Goal: Information Seeking & Learning: Compare options

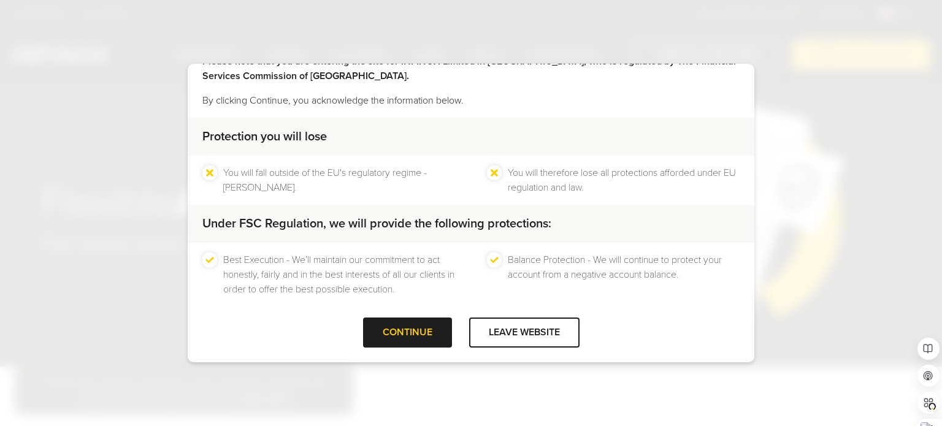
scroll to position [57, 0]
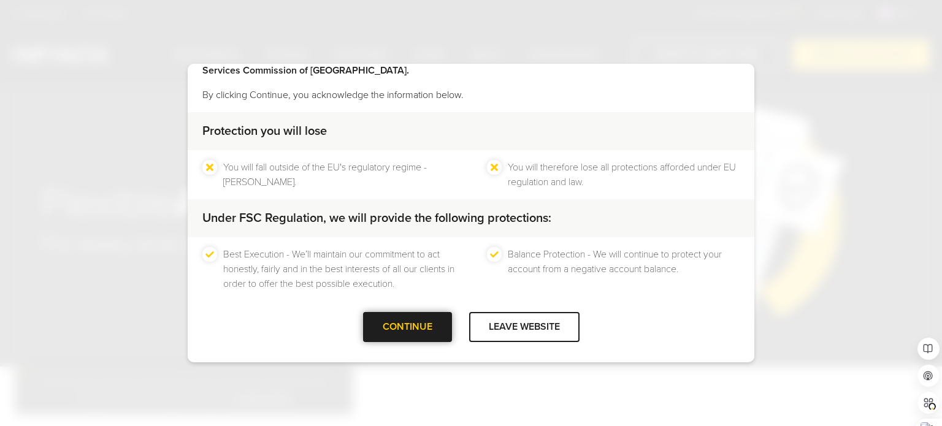
click at [405, 323] on div "CONTINUE" at bounding box center [407, 327] width 89 height 30
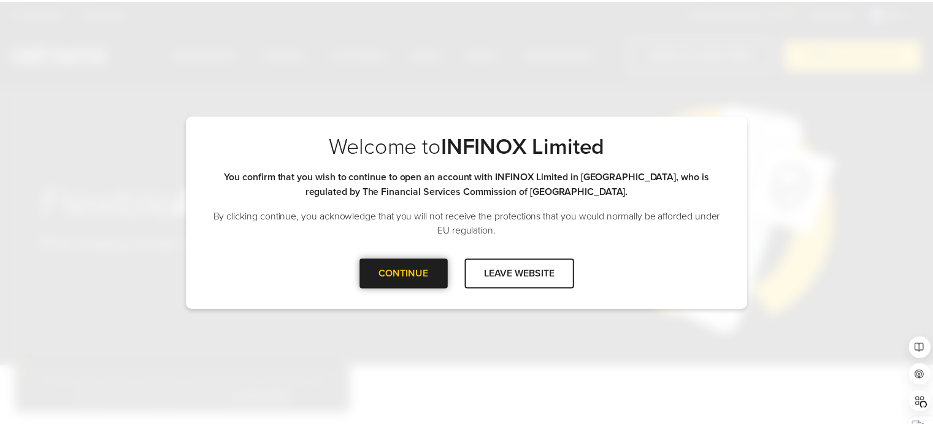
scroll to position [0, 0]
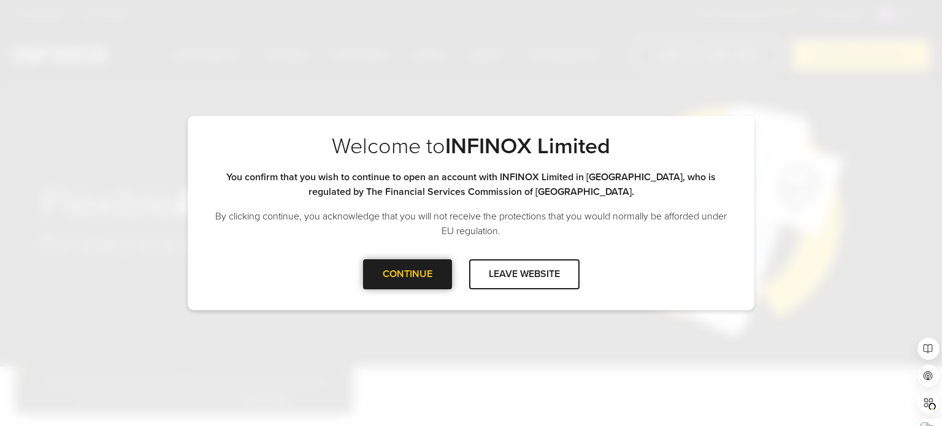
click at [406, 275] on div "CONTINUE" at bounding box center [407, 274] width 89 height 30
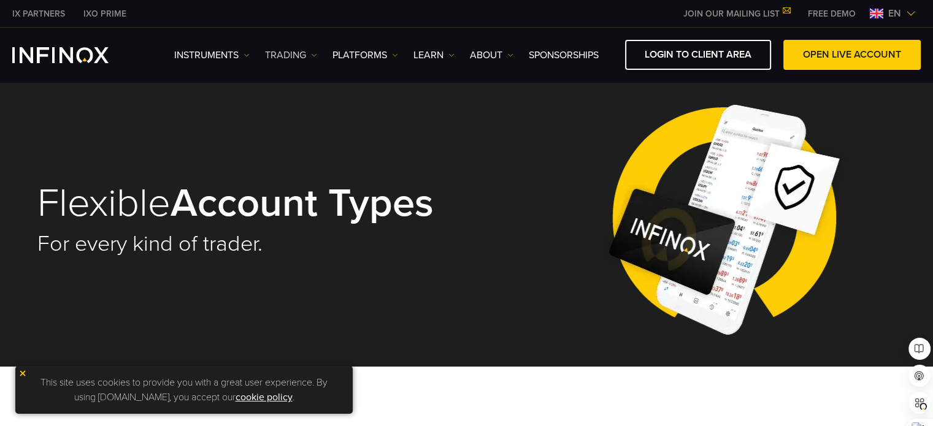
click at [311, 57] on img at bounding box center [314, 55] width 6 height 6
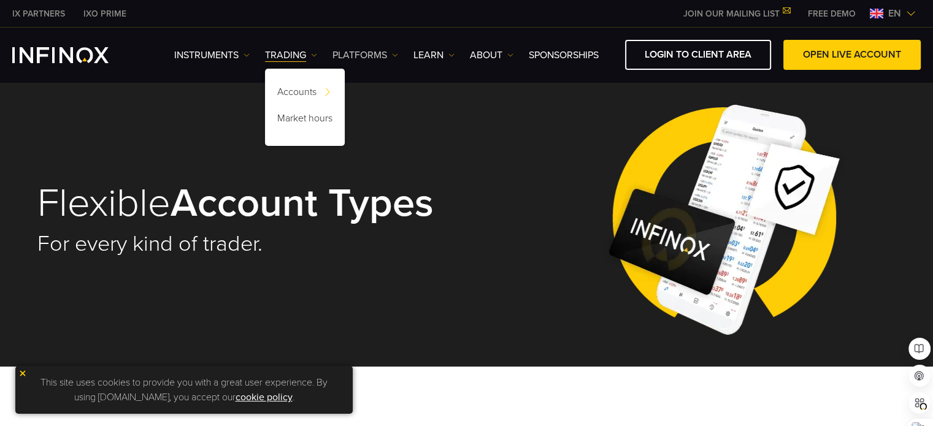
click at [388, 52] on link "PLATFORMS" at bounding box center [365, 55] width 66 height 15
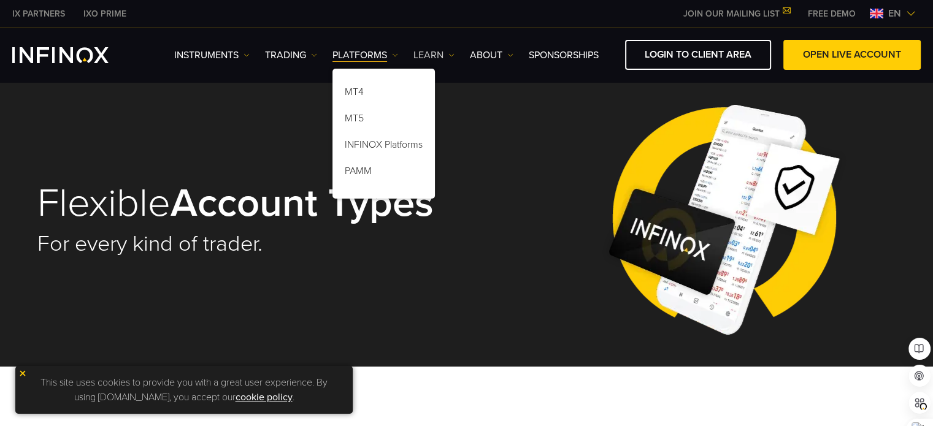
click at [448, 53] on link "Learn" at bounding box center [433, 55] width 41 height 15
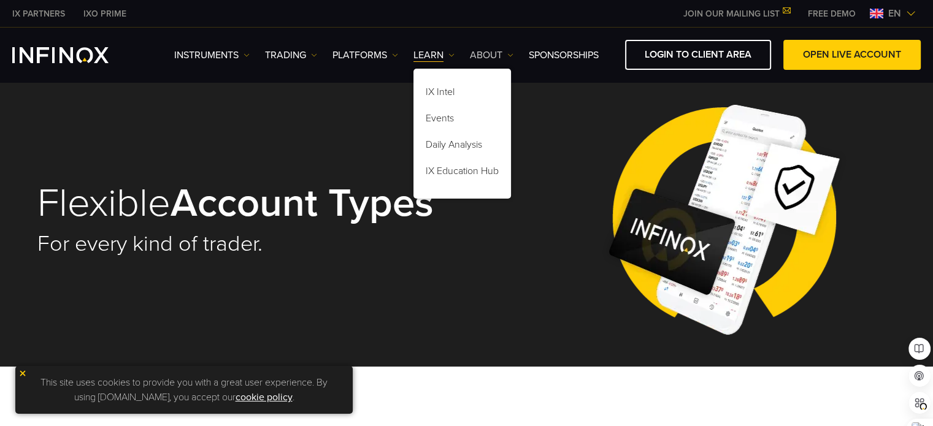
click at [500, 55] on link "ABOUT" at bounding box center [492, 55] width 44 height 15
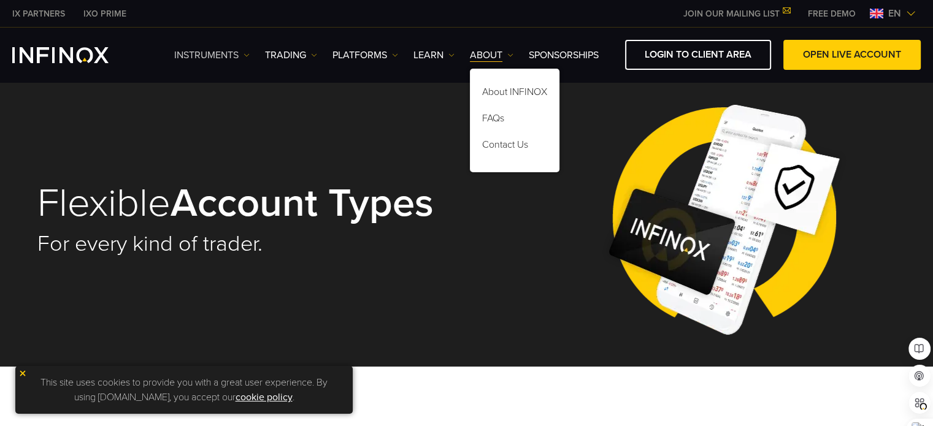
click at [237, 54] on link "Instruments" at bounding box center [211, 55] width 75 height 15
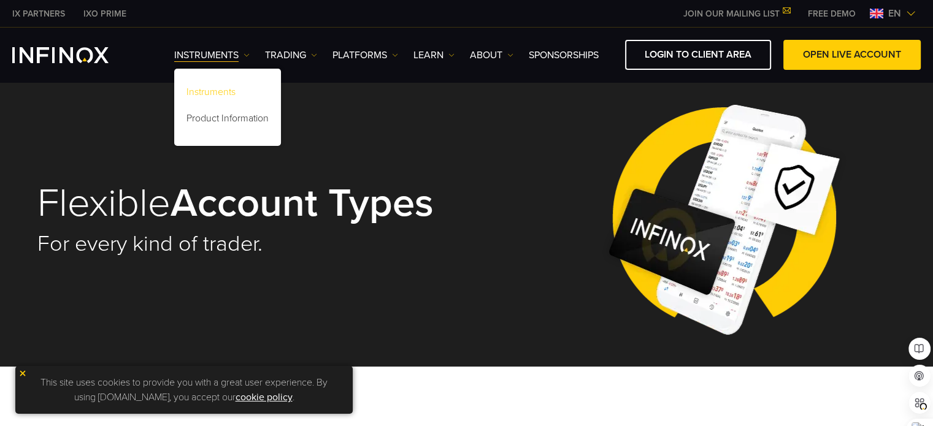
click at [231, 88] on link "Instruments" at bounding box center [227, 94] width 107 height 26
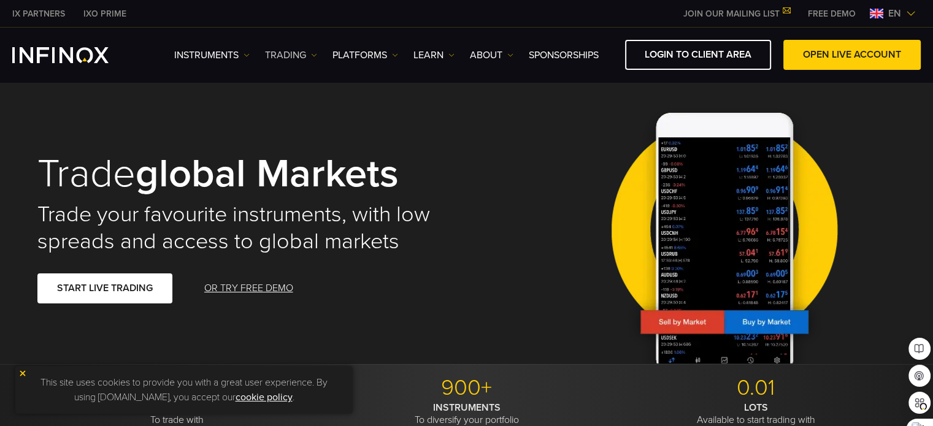
click at [314, 52] on img at bounding box center [314, 55] width 6 height 6
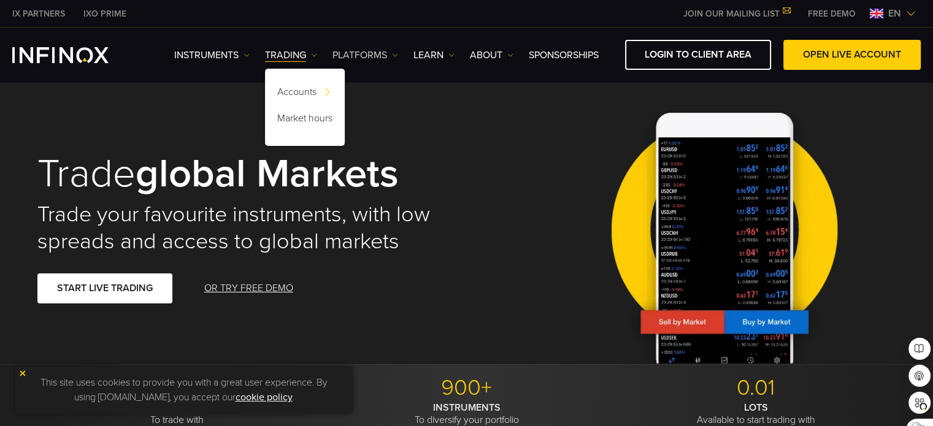
click at [392, 55] on img at bounding box center [395, 55] width 6 height 6
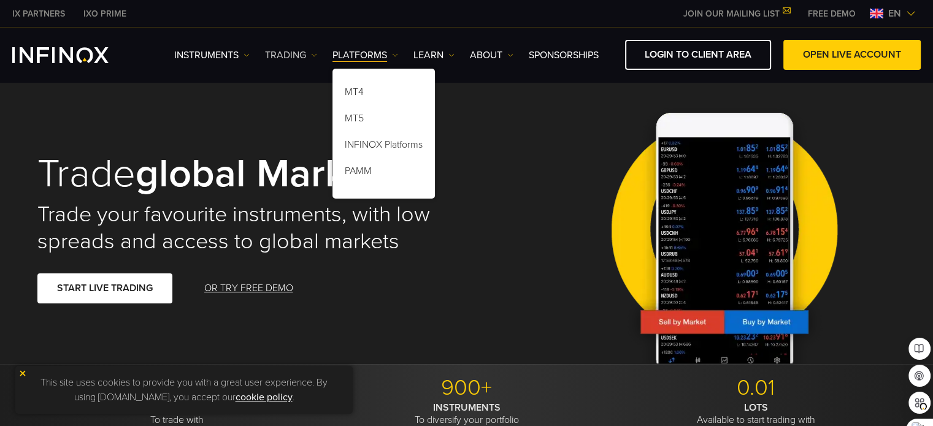
click at [301, 49] on link "TRADING" at bounding box center [291, 55] width 52 height 15
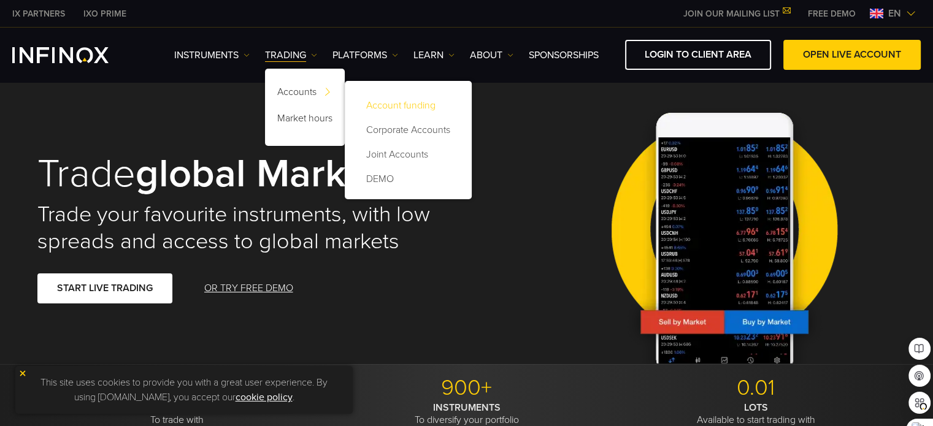
click at [403, 106] on link "Account funding" at bounding box center [408, 105] width 102 height 25
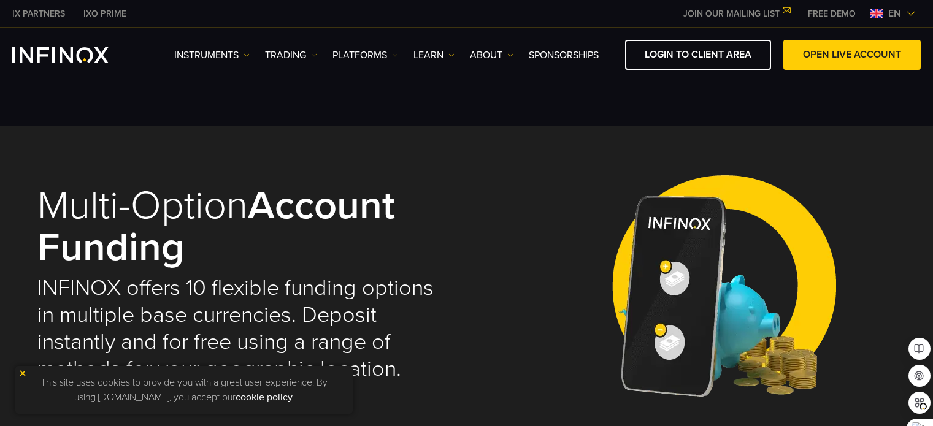
scroll to position [373, 0]
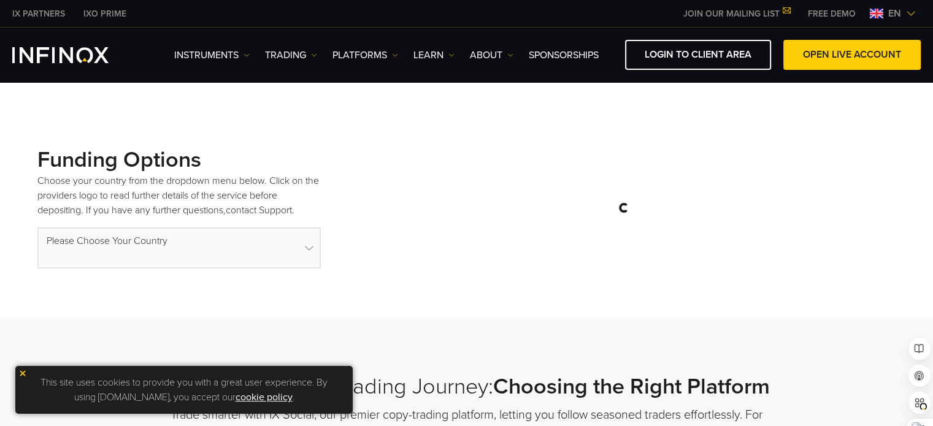
select select "***"
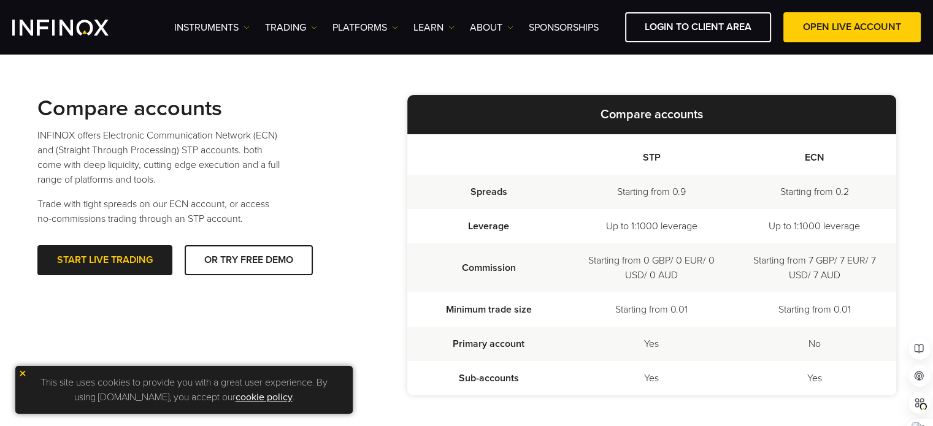
scroll to position [326, 0]
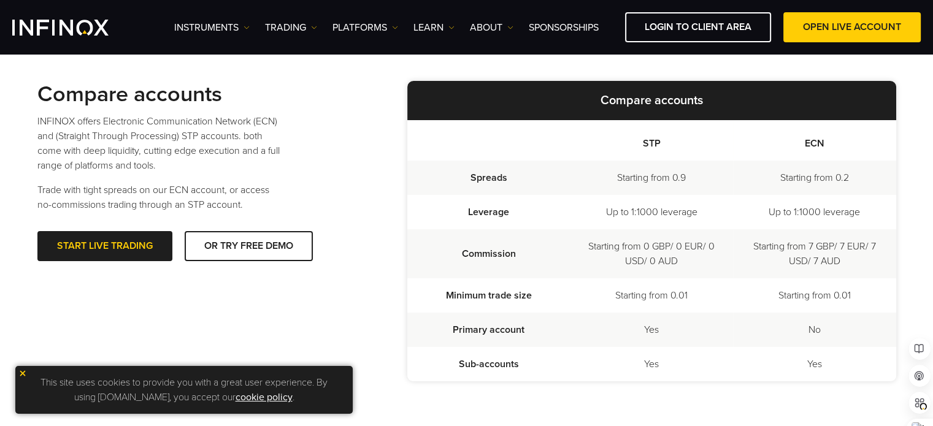
click at [827, 215] on td "Up to 1:1000 leverage" at bounding box center [814, 212] width 163 height 34
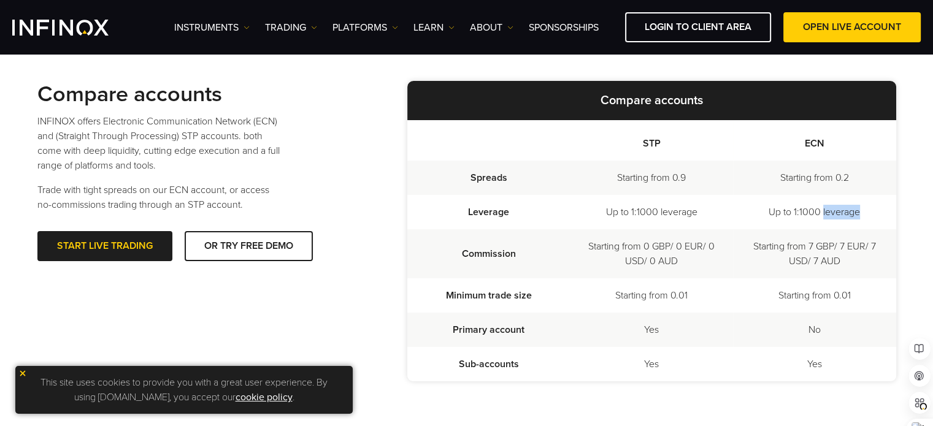
click at [827, 215] on td "Up to 1:1000 leverage" at bounding box center [814, 212] width 163 height 34
click at [841, 178] on td "Starting from 0.2" at bounding box center [814, 178] width 163 height 34
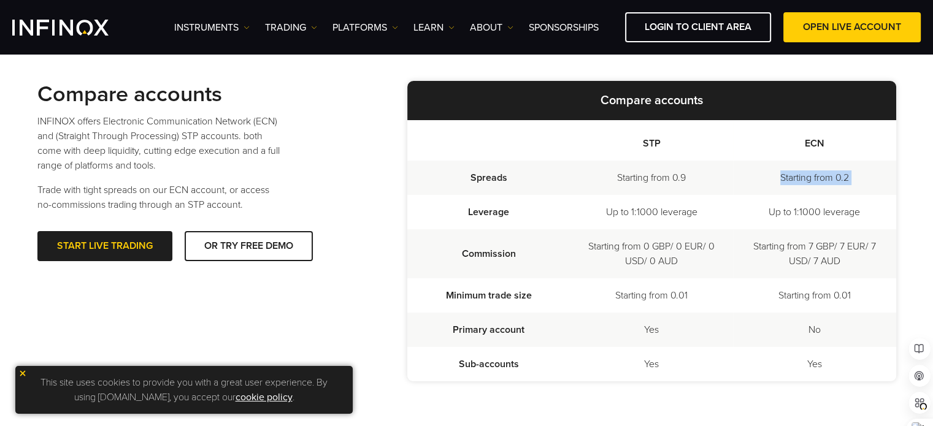
click at [841, 178] on td "Starting from 0.2" at bounding box center [814, 178] width 163 height 34
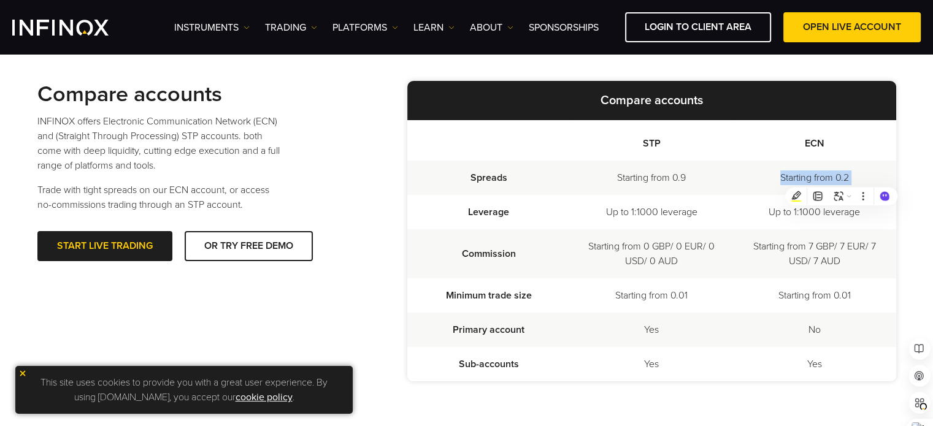
scroll to position [0, 0]
click at [841, 178] on td "Starting from 0.2" at bounding box center [814, 178] width 163 height 34
click at [696, 256] on td "Starting from 0 GBP/ 0 EUR/ 0 USD/ 0 AUD" at bounding box center [651, 253] width 163 height 49
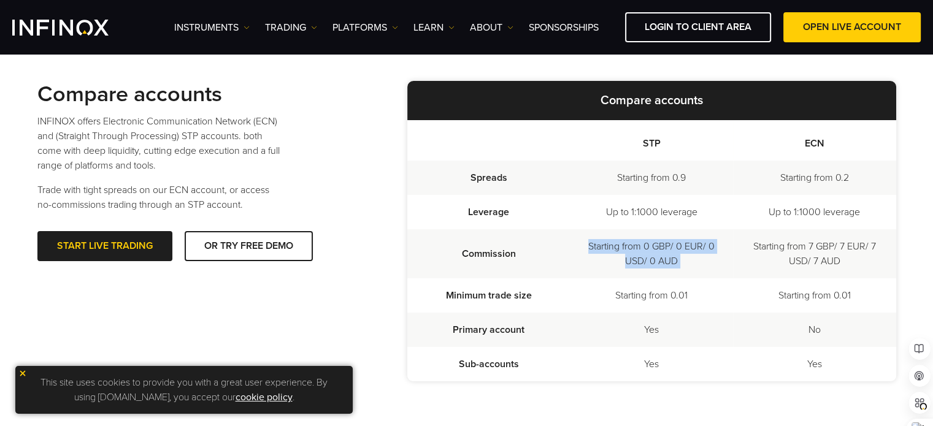
click at [696, 256] on td "Starting from 0 GBP/ 0 EUR/ 0 USD/ 0 AUD" at bounding box center [651, 253] width 163 height 49
click at [816, 334] on td "No" at bounding box center [814, 330] width 163 height 34
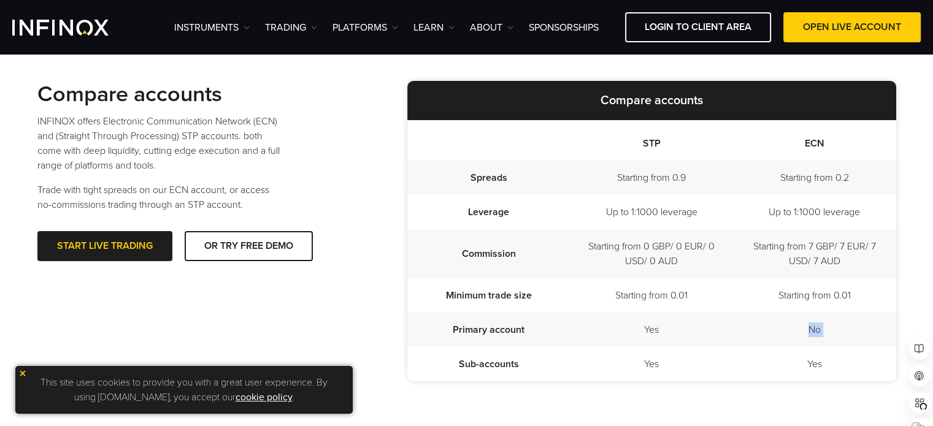
click at [816, 334] on td "No" at bounding box center [814, 330] width 163 height 34
